Goal: Information Seeking & Learning: Find specific fact

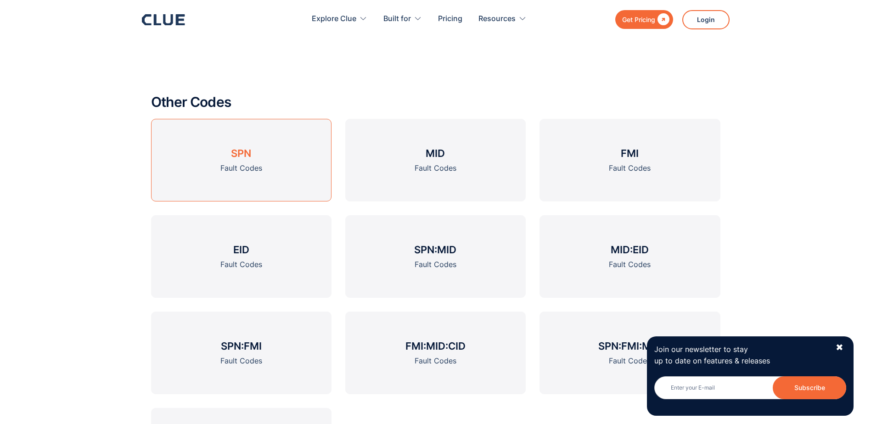
scroll to position [1102, 0]
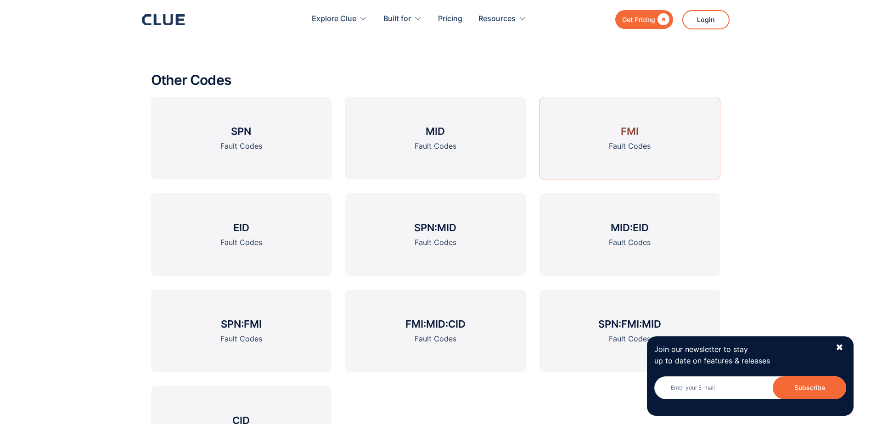
click at [583, 133] on link "FMI Fault Codes" at bounding box center [629, 138] width 180 height 83
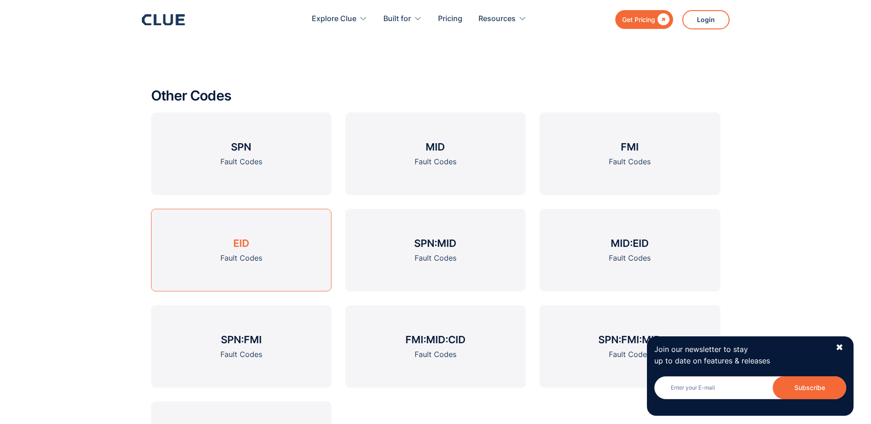
scroll to position [1147, 0]
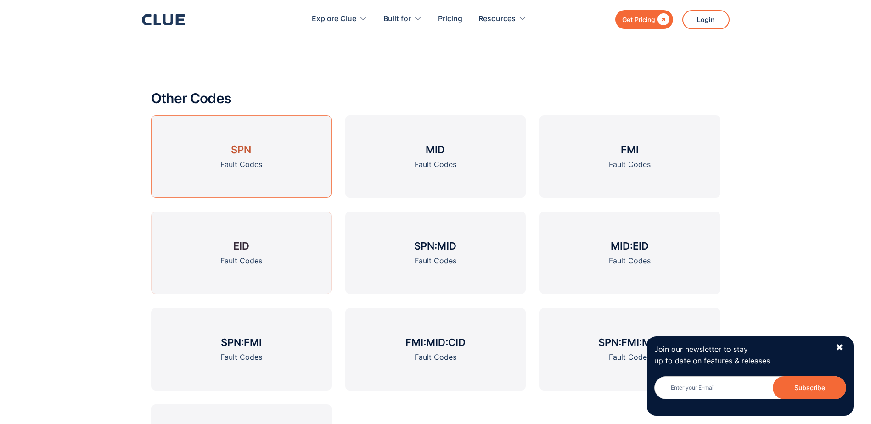
click at [218, 140] on link "SPN Fault Codes" at bounding box center [241, 156] width 180 height 83
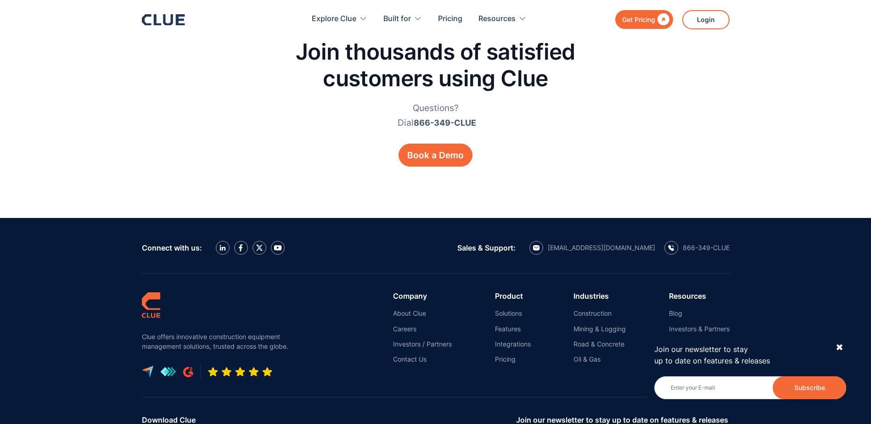
scroll to position [2066, 0]
